Goal: Task Accomplishment & Management: Complete application form

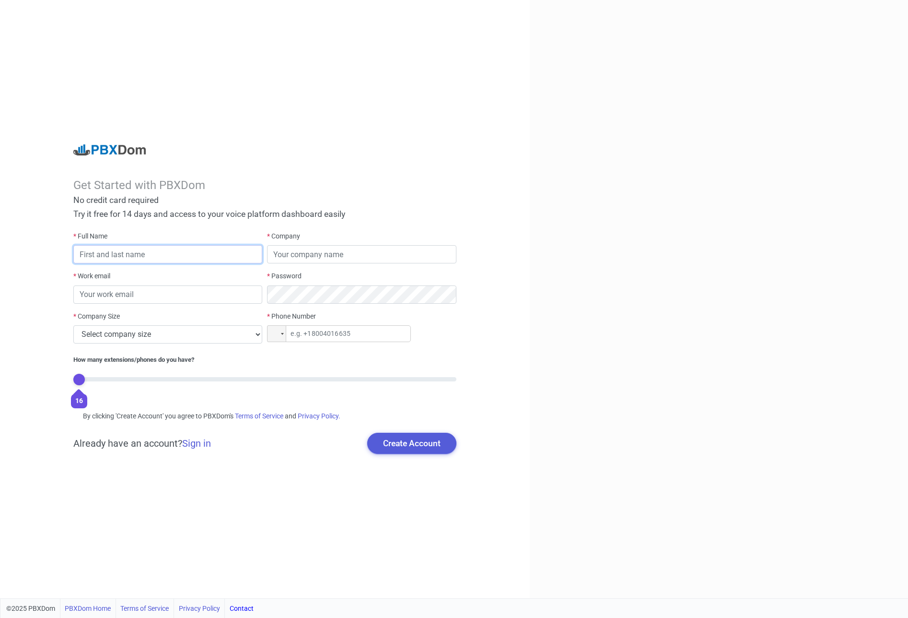
click at [212, 257] on input "text" at bounding box center [167, 254] width 189 height 18
type input "sdfasdf"
click at [342, 255] on input "text" at bounding box center [361, 254] width 189 height 18
type input "sdsafsdaf"
click at [145, 298] on input "email" at bounding box center [167, 294] width 189 height 18
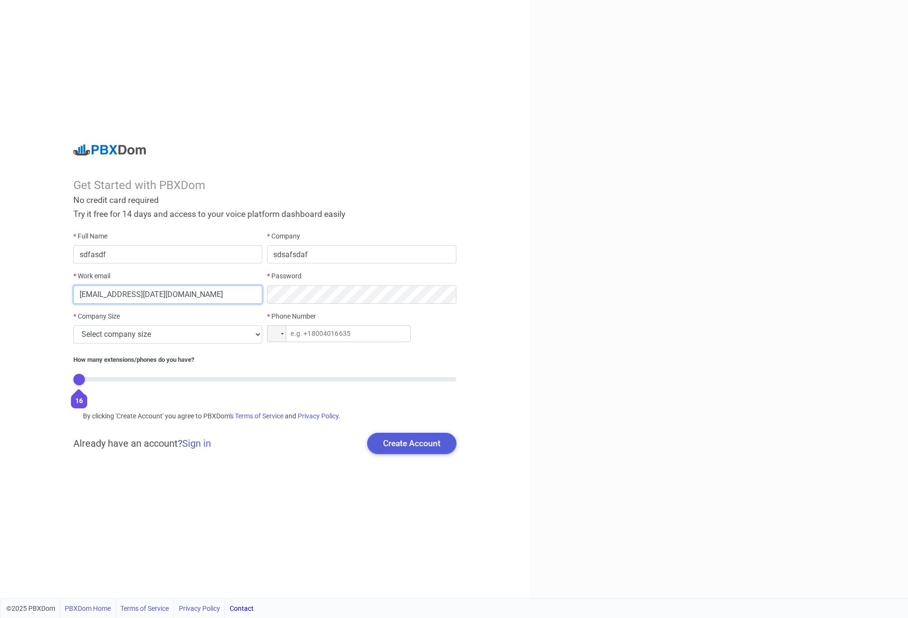
type input "[EMAIL_ADDRESS][DATE][DOMAIN_NAME]"
click at [146, 334] on select "Select company size 1 - 9 employees 10 - 49 employees 50 - 199 employees 200 - …" at bounding box center [167, 334] width 189 height 18
select select "2"
click at [73, 325] on select "Select company size 1 - 9 employees 10 - 49 employees 50 - 199 employees 200 - …" at bounding box center [167, 334] width 189 height 18
click at [321, 334] on input "tel" at bounding box center [339, 333] width 144 height 17
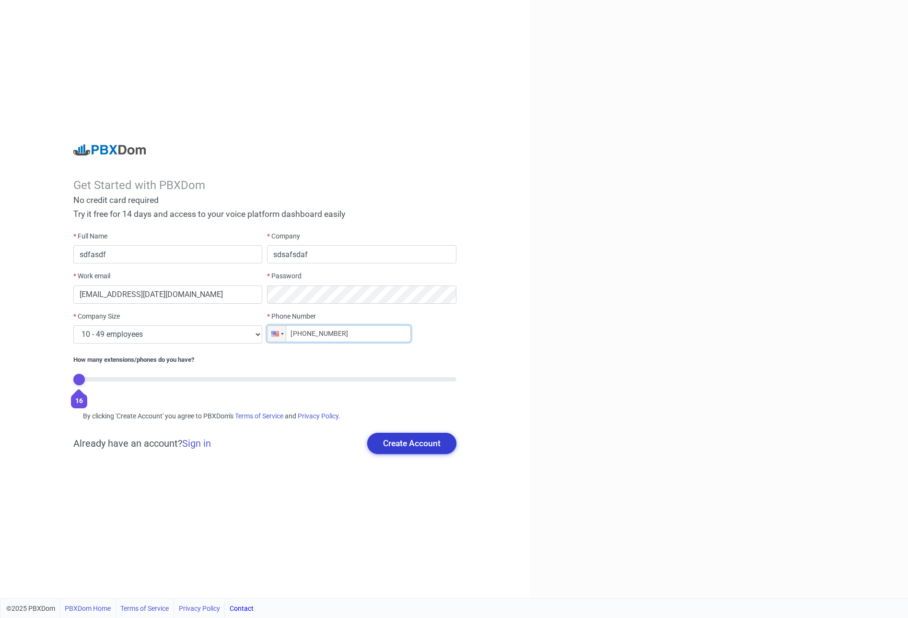
type input "+1 (545) 454-5454"
click at [394, 440] on button "Create Account" at bounding box center [411, 443] width 89 height 21
type input "sdfasdf dsfs"
click at [403, 443] on button "Create Account" at bounding box center [411, 443] width 89 height 21
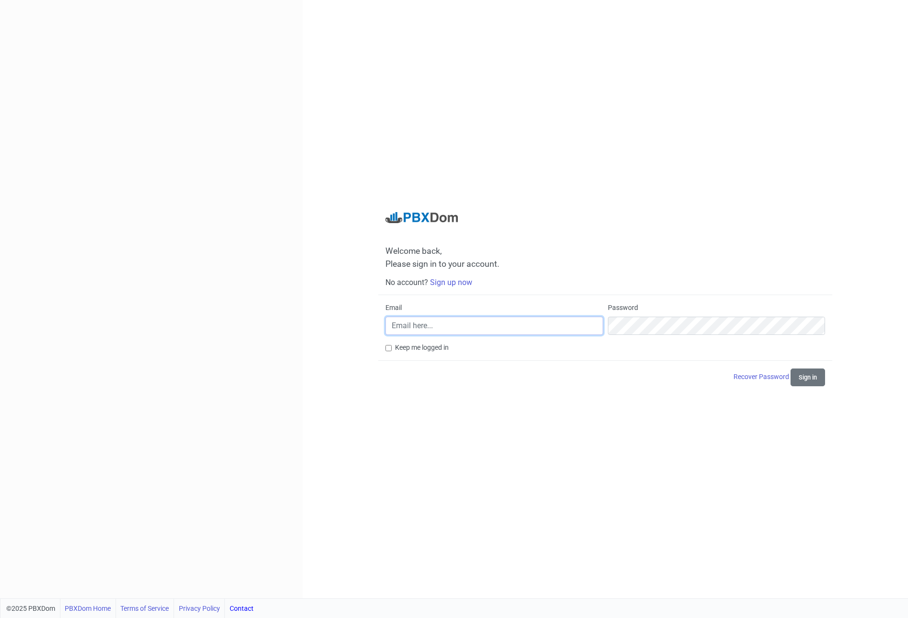
click at [450, 331] on input "Email" at bounding box center [494, 326] width 217 height 18
paste input "[EMAIL_ADDRESS][DATE][DOMAIN_NAME]"
type input "[EMAIL_ADDRESS][DATE][DOMAIN_NAME]"
click at [791, 368] on button "Sign in" at bounding box center [808, 377] width 35 height 18
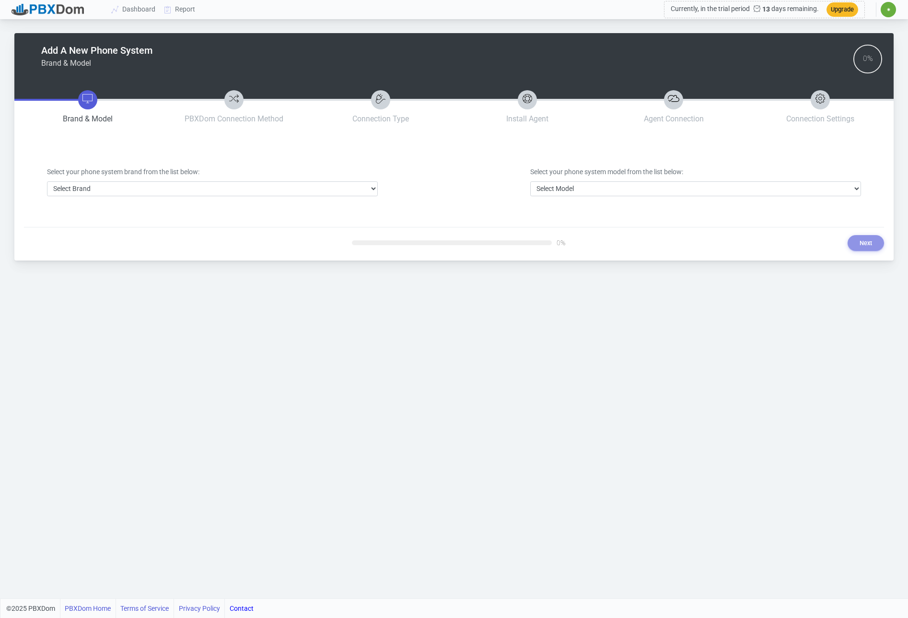
click at [63, 10] on div at bounding box center [48, 10] width 72 height 12
